Goal: Find specific page/section: Find specific page/section

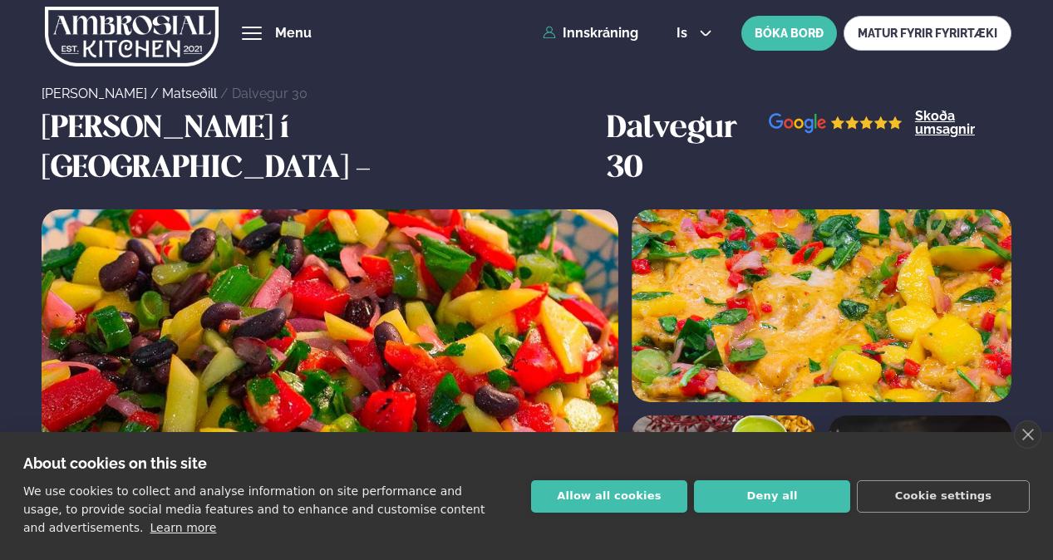
scroll to position [831, 0]
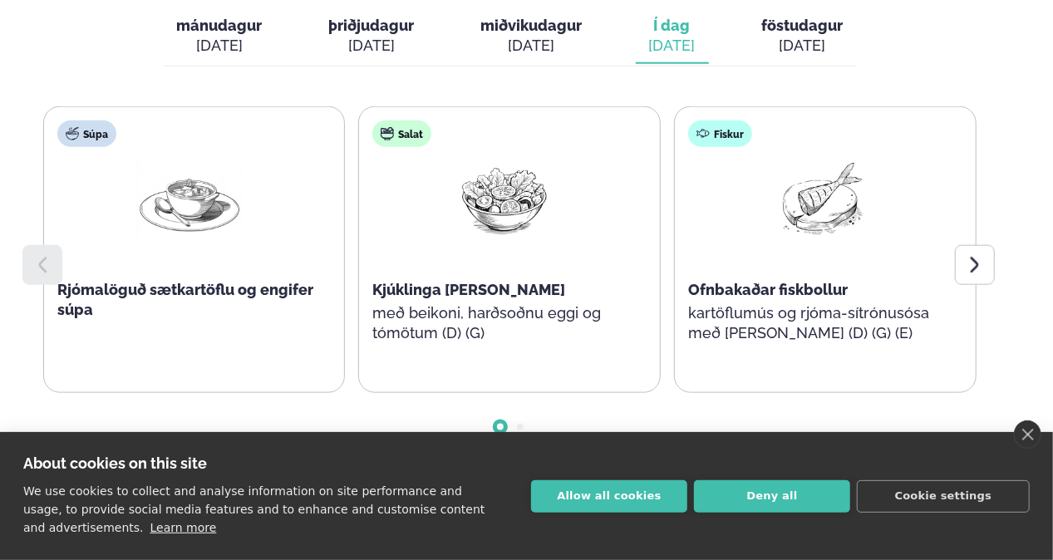
click at [815, 502] on button "Deny all" at bounding box center [772, 496] width 156 height 32
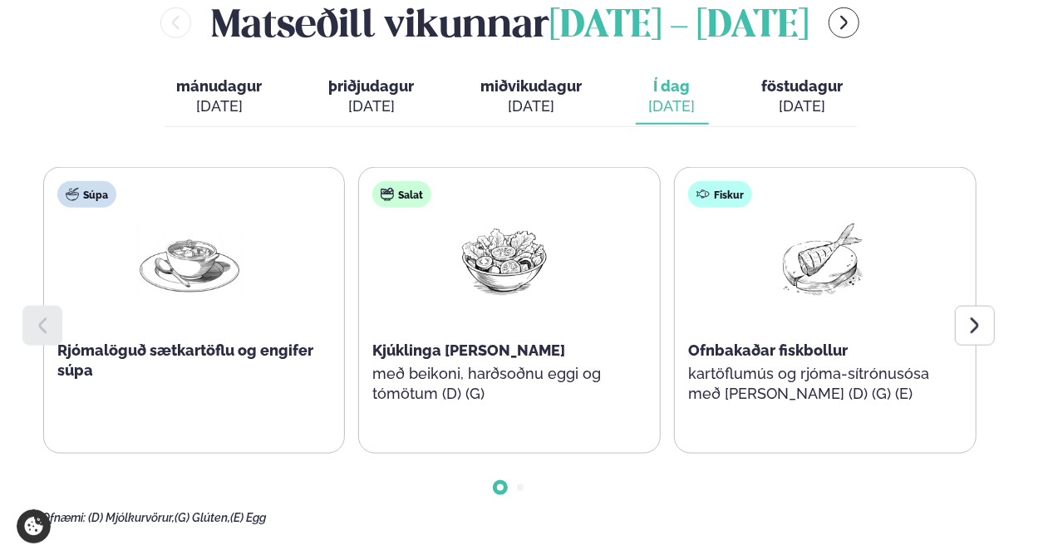
scroll to position [748, 0]
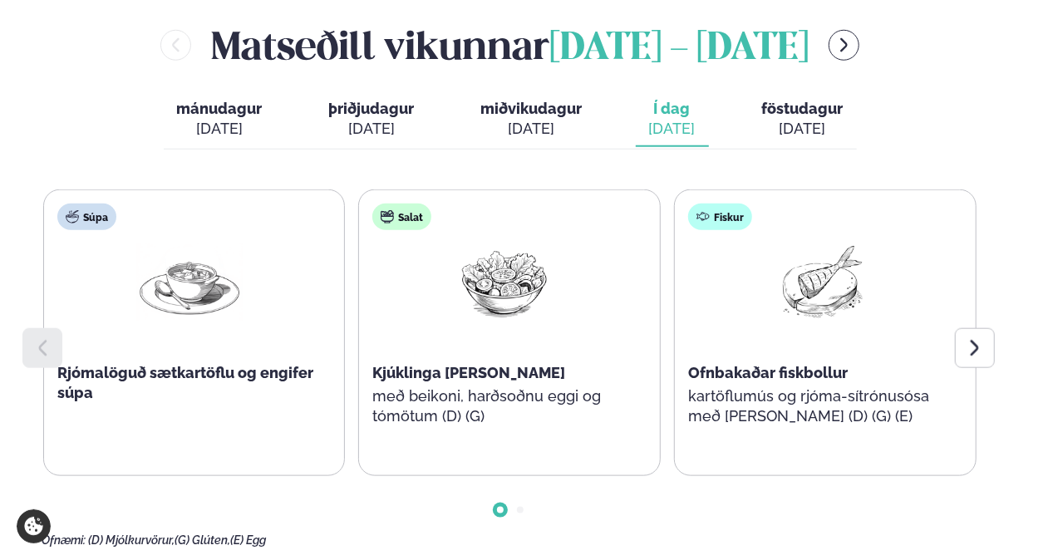
click at [965, 338] on icon at bounding box center [975, 348] width 20 height 20
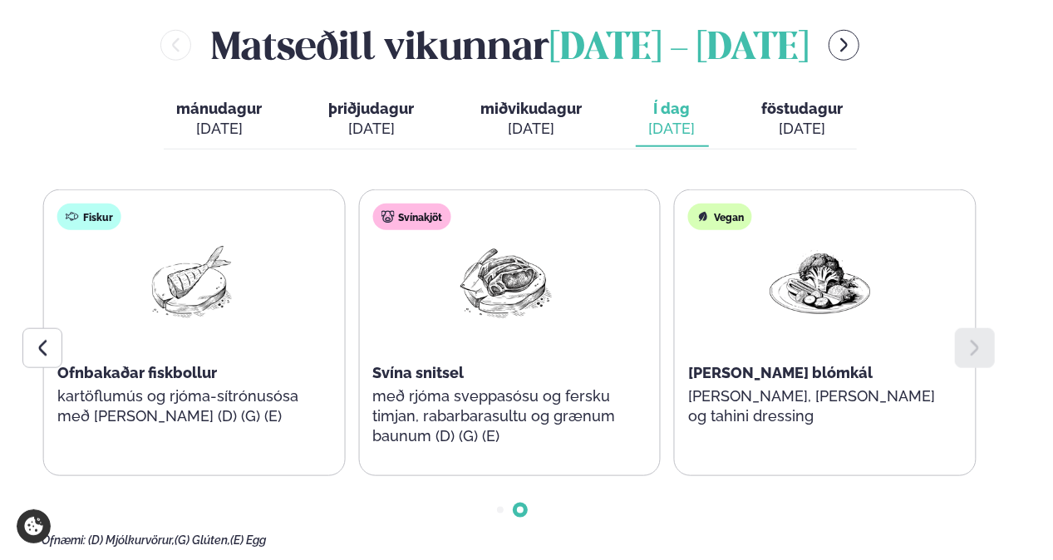
click at [38, 328] on div at bounding box center [42, 348] width 40 height 40
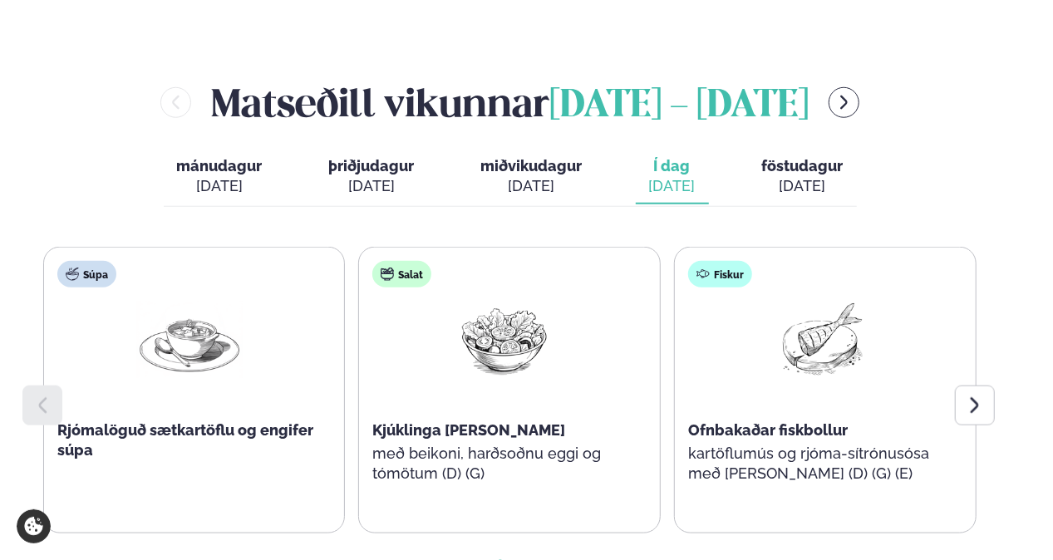
scroll to position [665, 0]
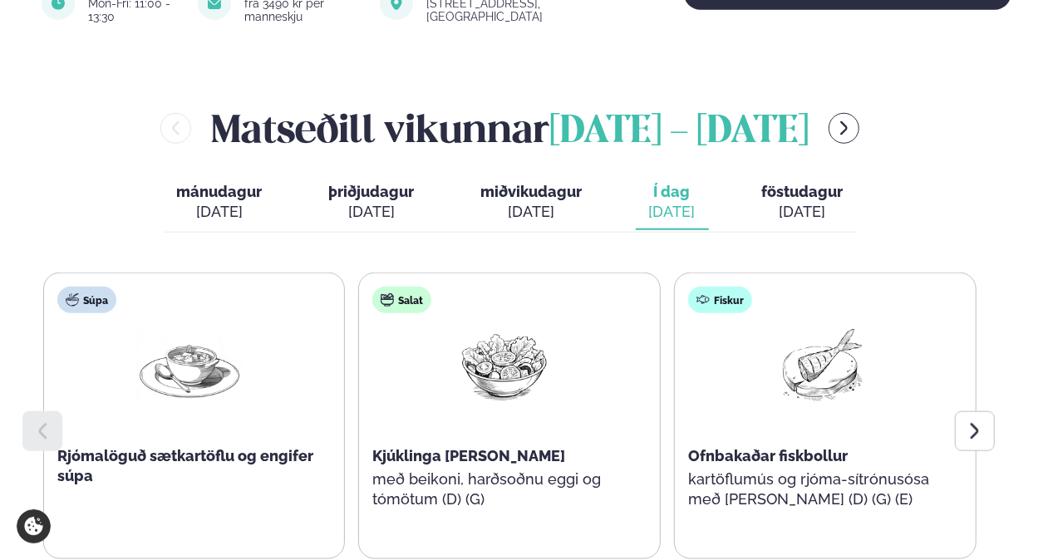
click at [788, 202] on div "[DATE]" at bounding box center [802, 212] width 81 height 20
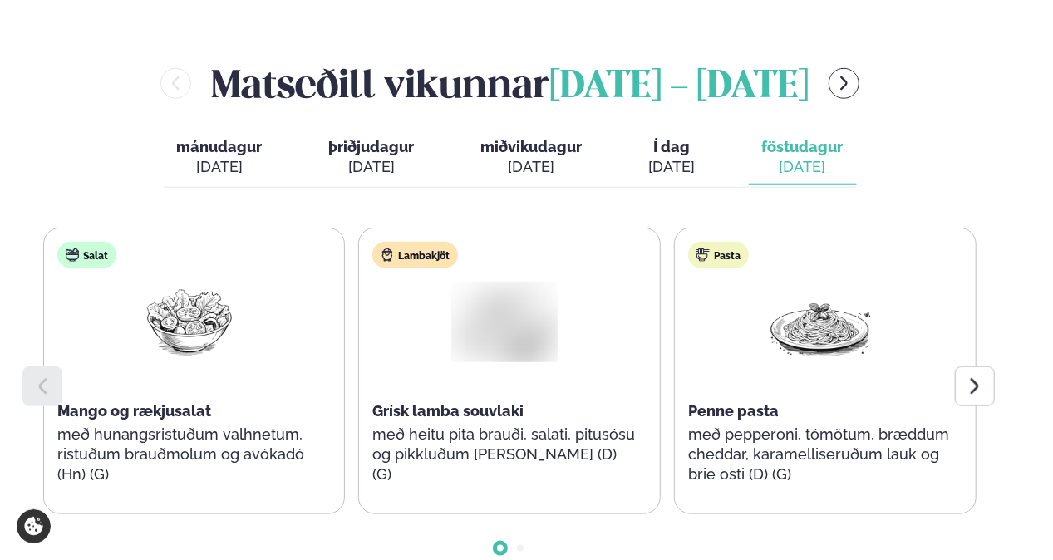
scroll to position [748, 0]
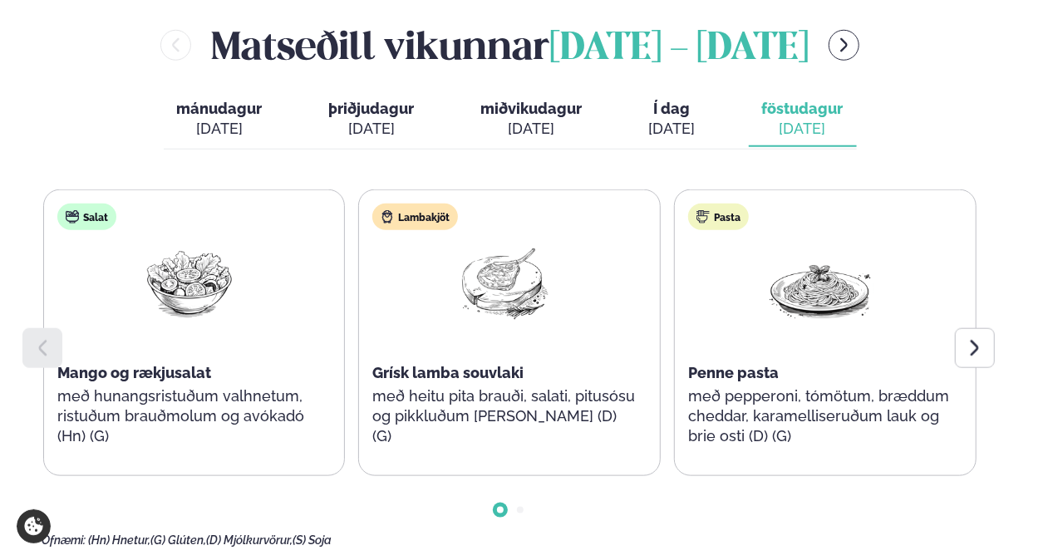
click at [794, 534] on div "Ofnæmi: (Hn) Hnetur, (G) Glúten, (D) Mjólkurvörur, (S) Soja" at bounding box center [510, 540] width 937 height 13
click at [988, 328] on div at bounding box center [975, 348] width 40 height 40
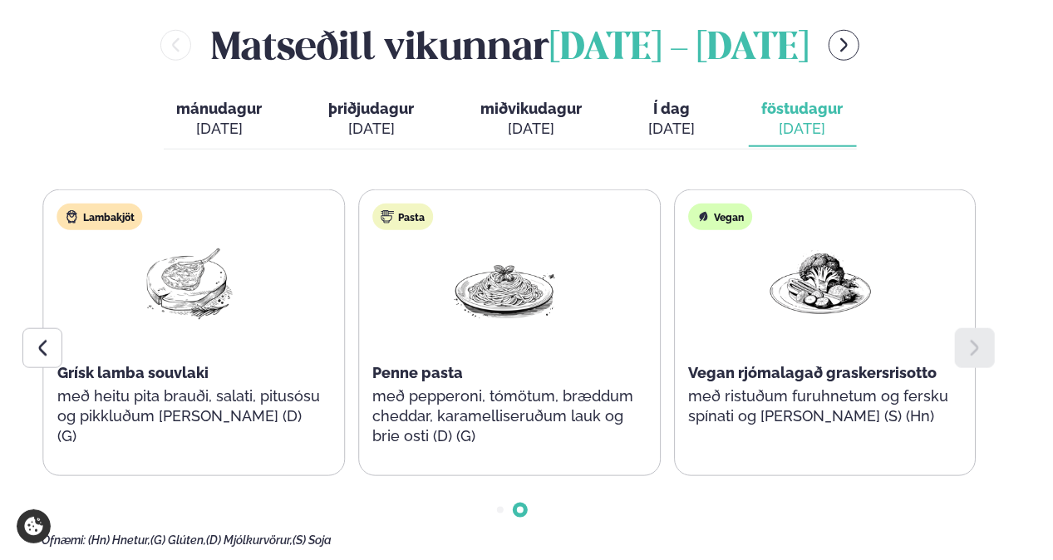
click at [36, 338] on icon at bounding box center [42, 348] width 20 height 20
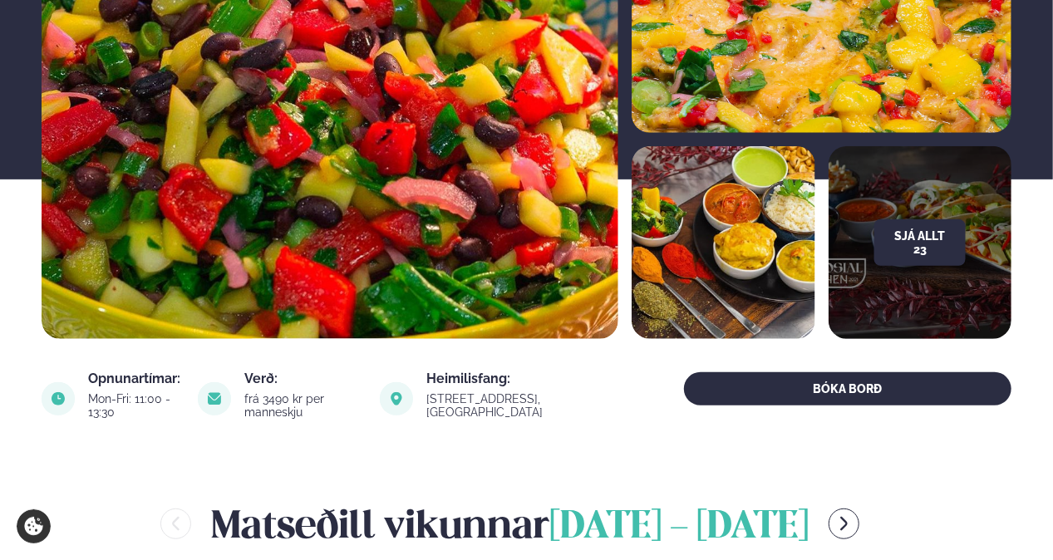
scroll to position [249, 0]
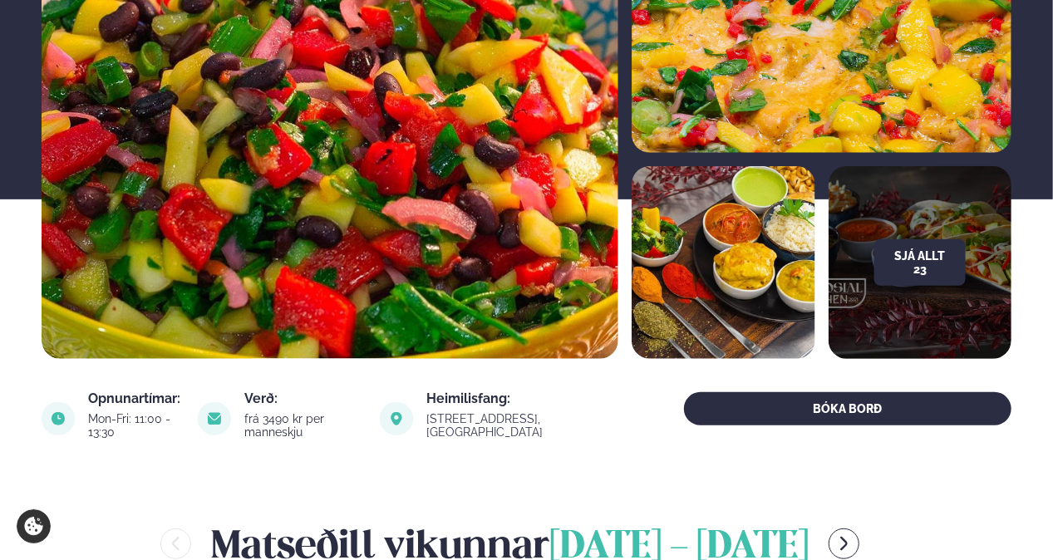
click at [853, 535] on icon "menu-btn-right" at bounding box center [844, 544] width 18 height 18
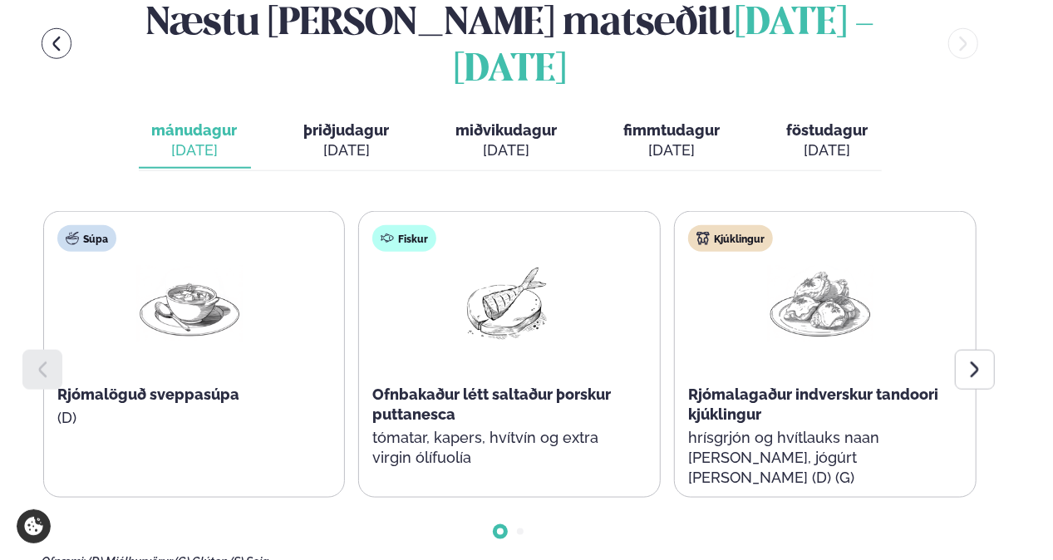
scroll to position [748, 0]
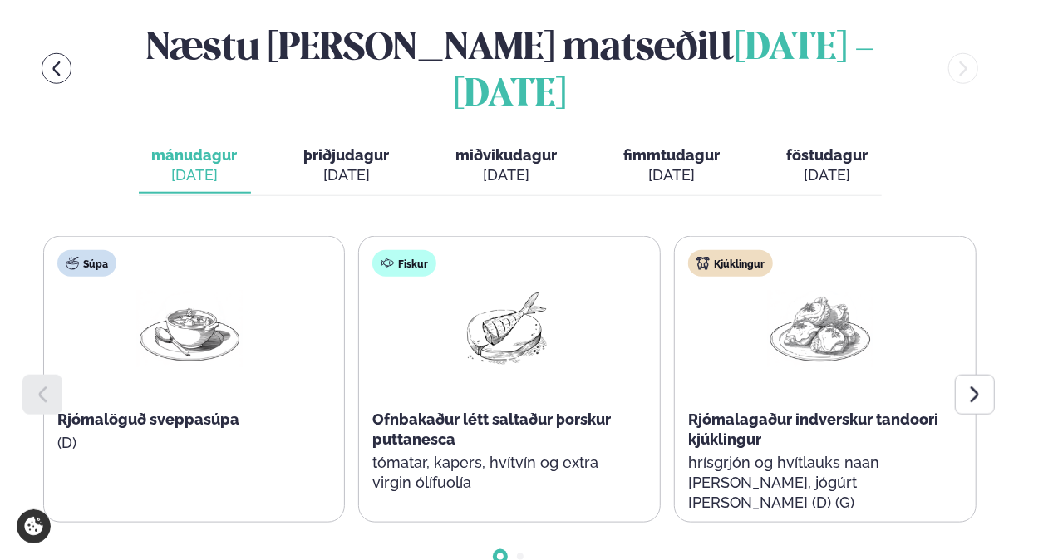
click at [976, 386] on icon at bounding box center [974, 394] width 8 height 16
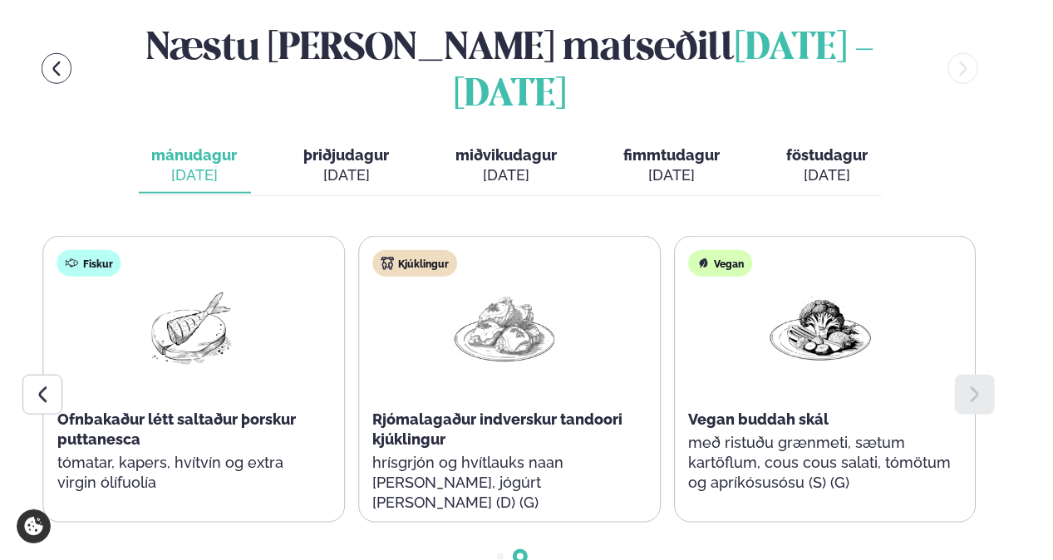
click at [357, 146] on span "þriðjudagur" at bounding box center [347, 154] width 86 height 17
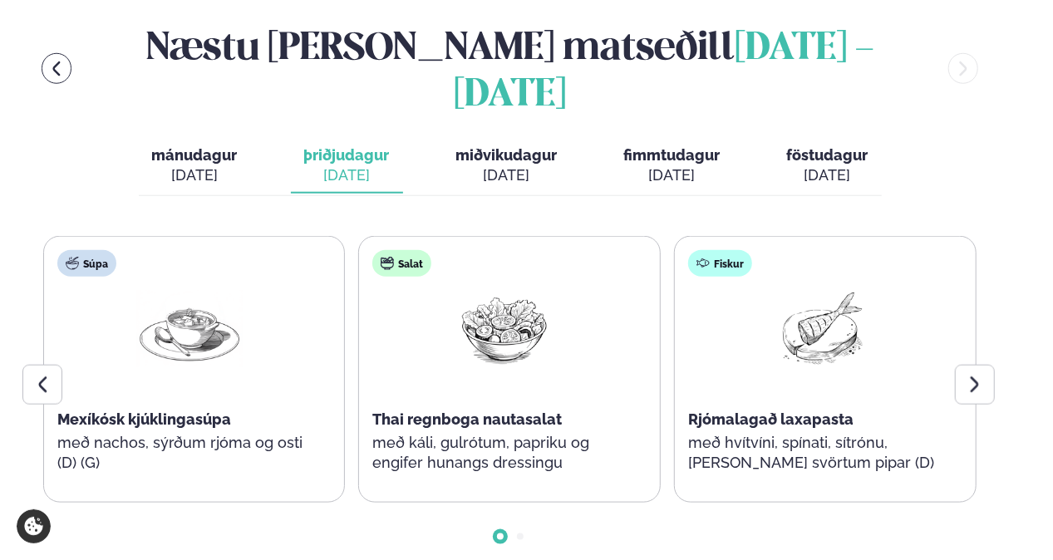
click at [978, 375] on icon at bounding box center [975, 385] width 20 height 20
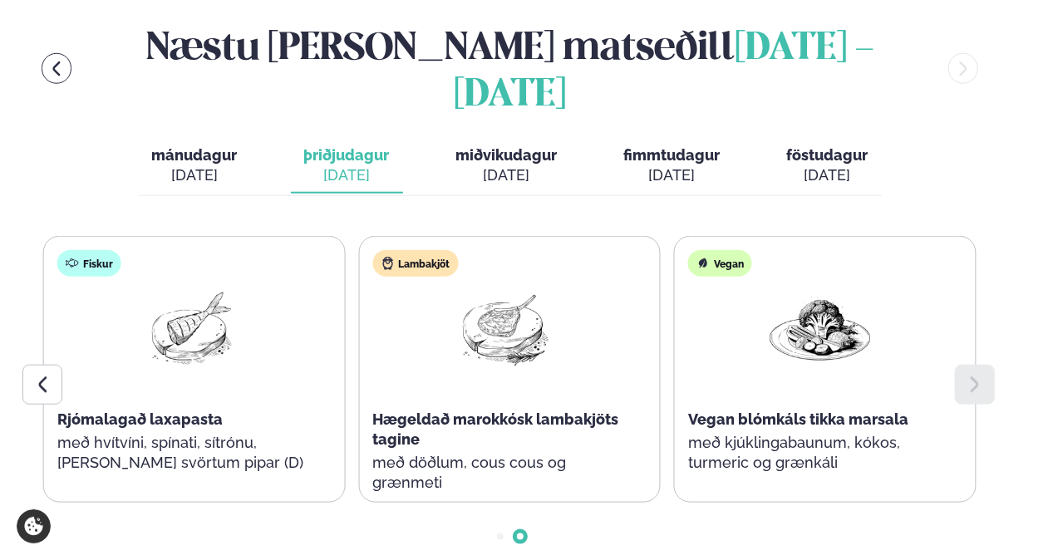
click at [467, 146] on span "miðvikudagur" at bounding box center [506, 154] width 101 height 17
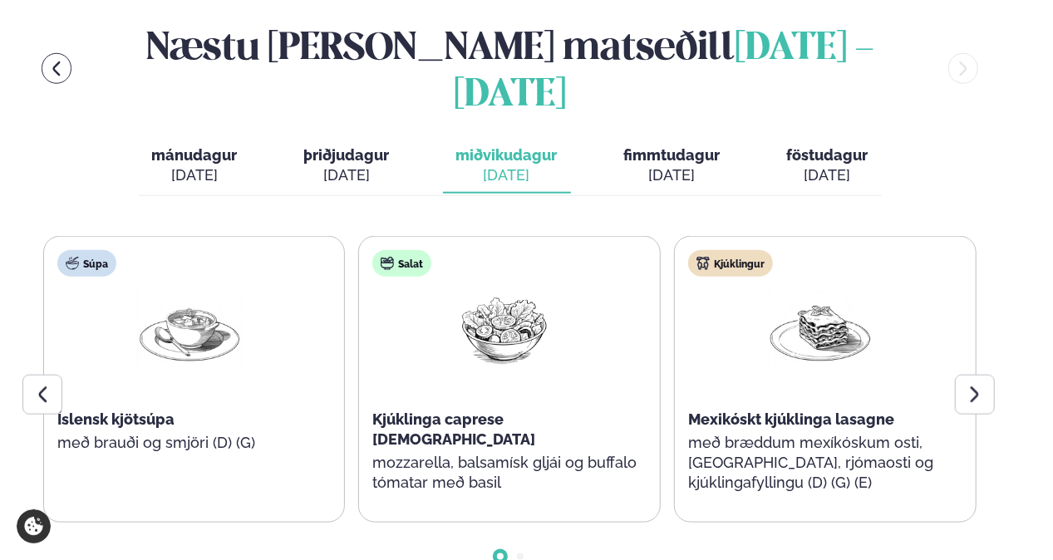
click at [984, 375] on div at bounding box center [975, 395] width 40 height 40
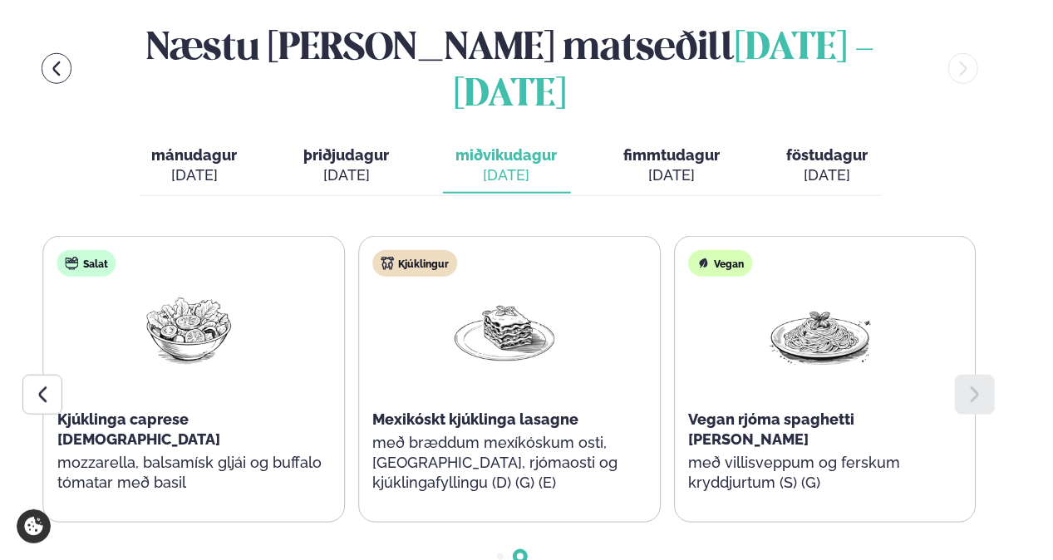
click at [666, 165] on div "[DATE]" at bounding box center [672, 175] width 96 height 20
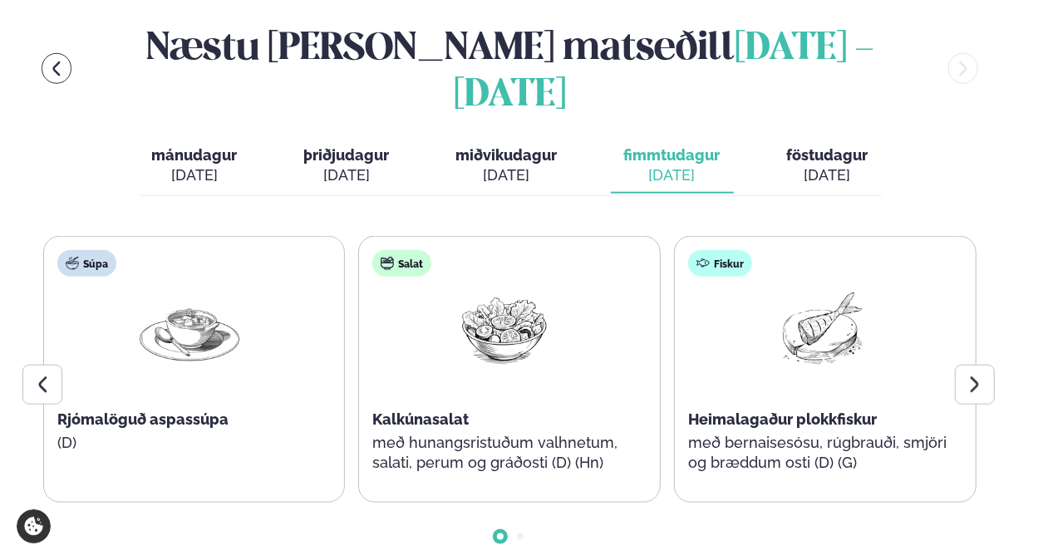
click at [981, 375] on icon at bounding box center [975, 385] width 20 height 20
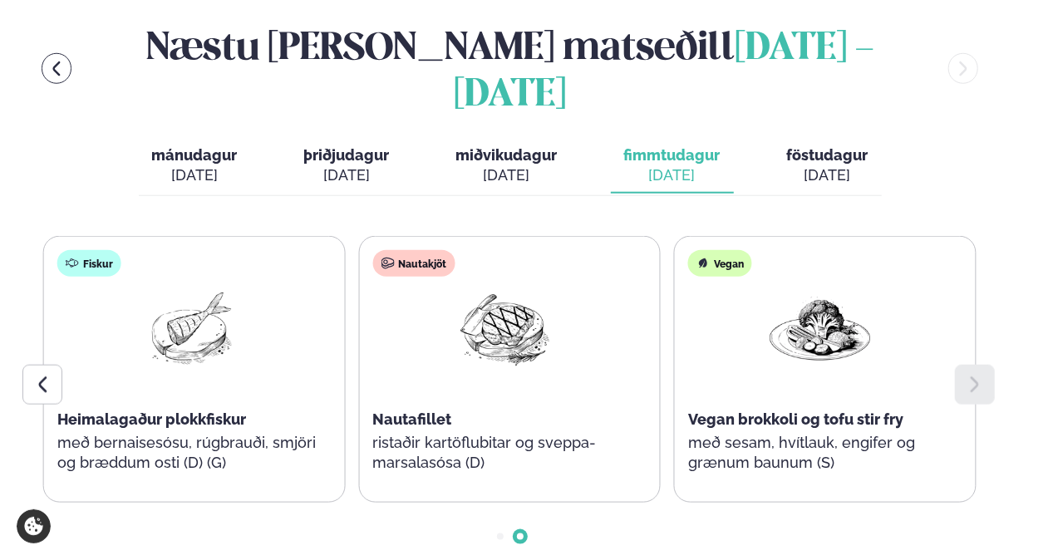
click at [859, 165] on div "[DATE]" at bounding box center [827, 175] width 81 height 20
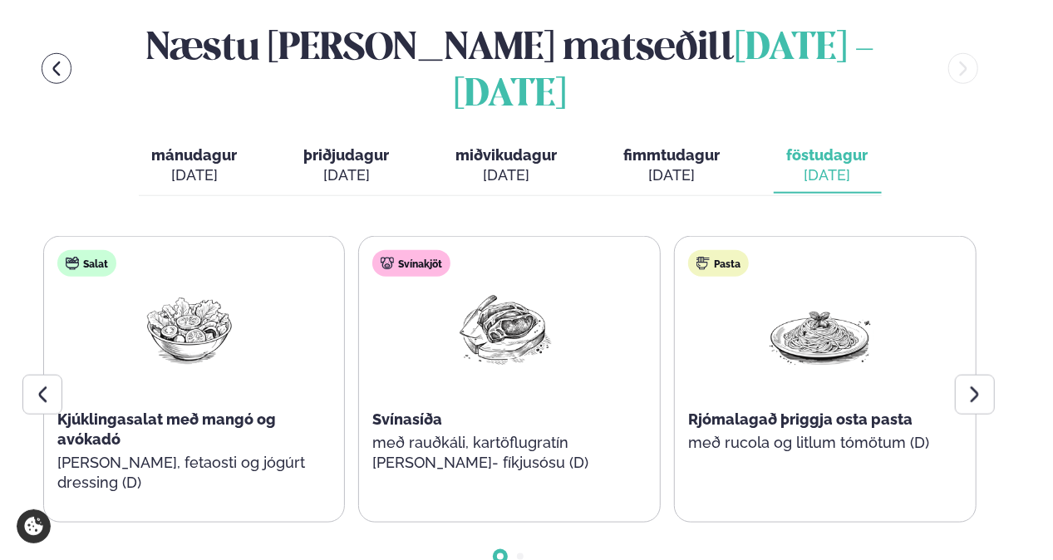
click at [972, 385] on icon at bounding box center [975, 395] width 20 height 20
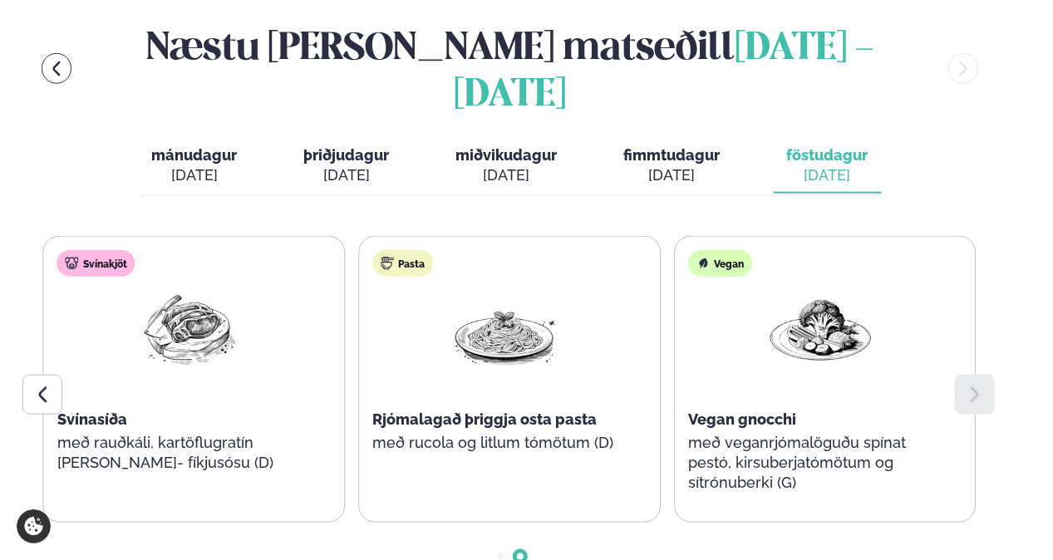
click at [35, 385] on icon at bounding box center [42, 395] width 20 height 20
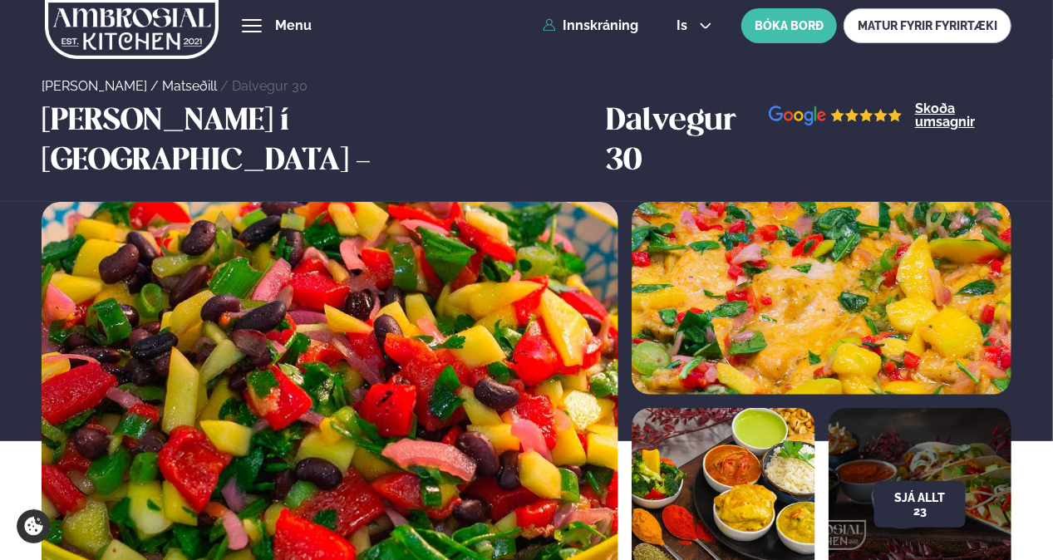
scroll to position [0, 0]
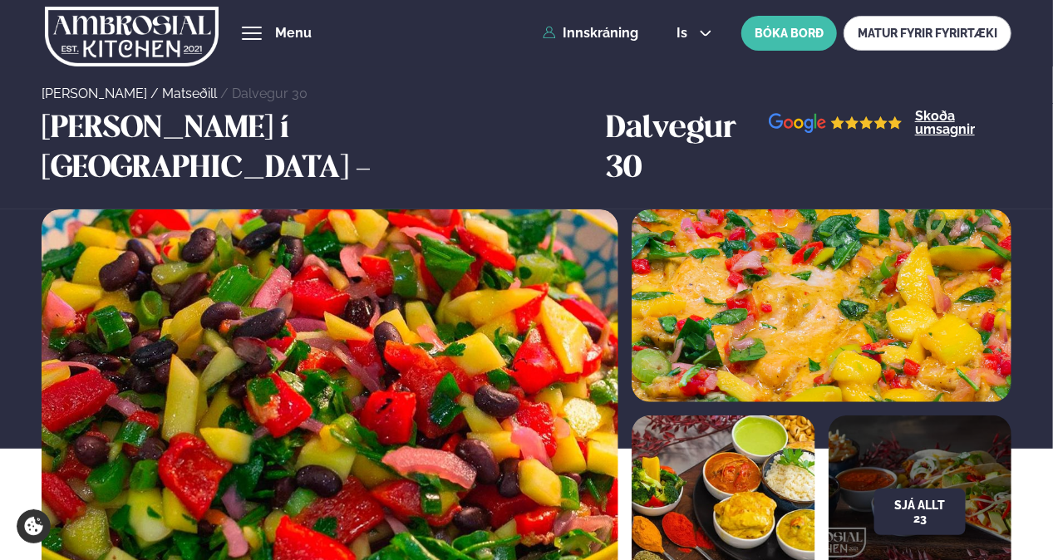
drag, startPoint x: 120, startPoint y: 32, endPoint x: 146, endPoint y: 3, distance: 38.8
click at [120, 32] on img at bounding box center [132, 36] width 174 height 68
